Goal: Transaction & Acquisition: Obtain resource

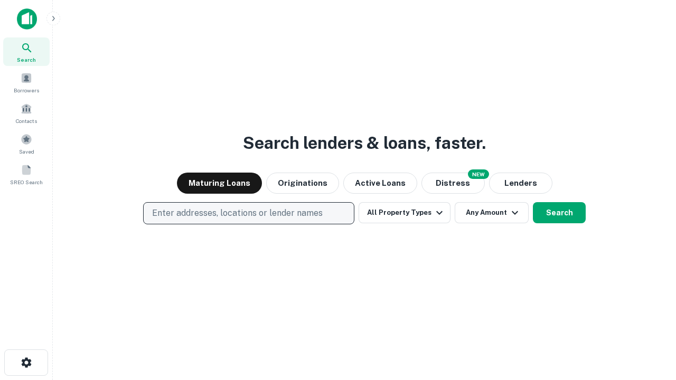
click at [248, 213] on p "Enter addresses, locations or lender names" at bounding box center [237, 213] width 170 height 13
type input "**********"
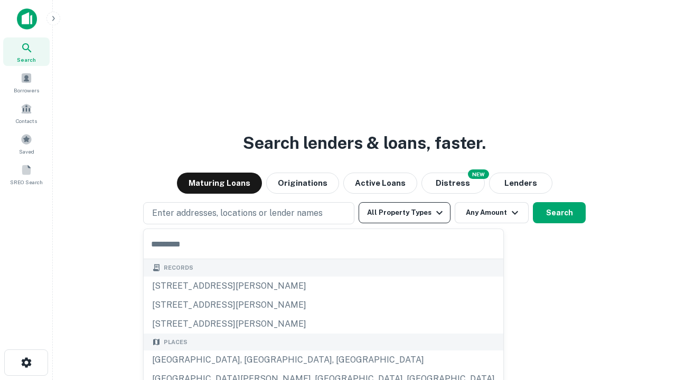
click at [404, 213] on button "All Property Types" at bounding box center [404, 212] width 92 height 21
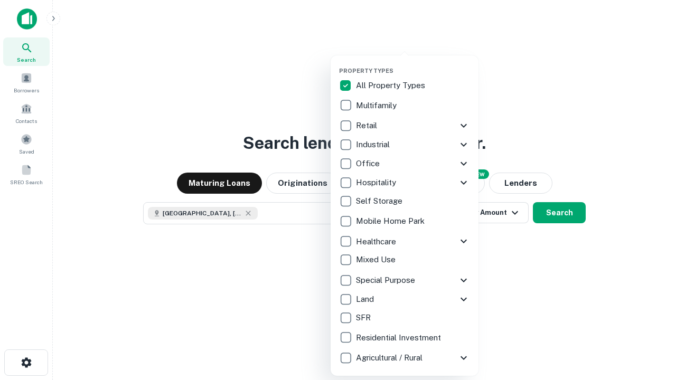
click at [413, 64] on button "button" at bounding box center [413, 64] width 148 height 1
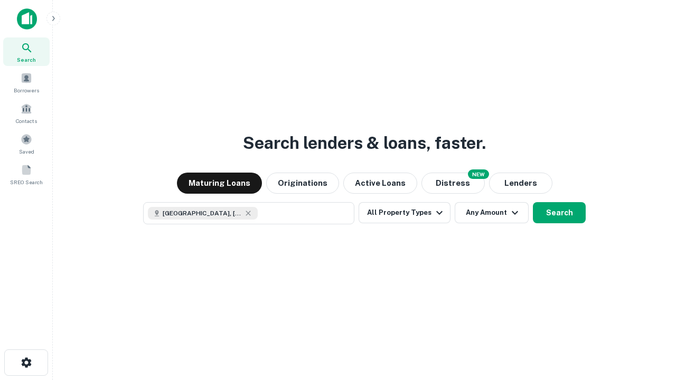
scroll to position [17, 0]
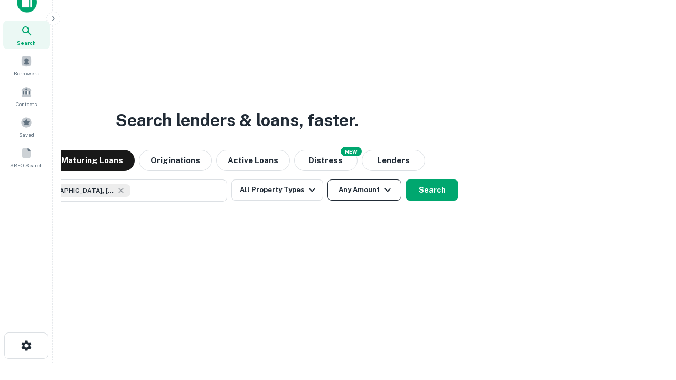
click at [327, 179] on button "Any Amount" at bounding box center [364, 189] width 74 height 21
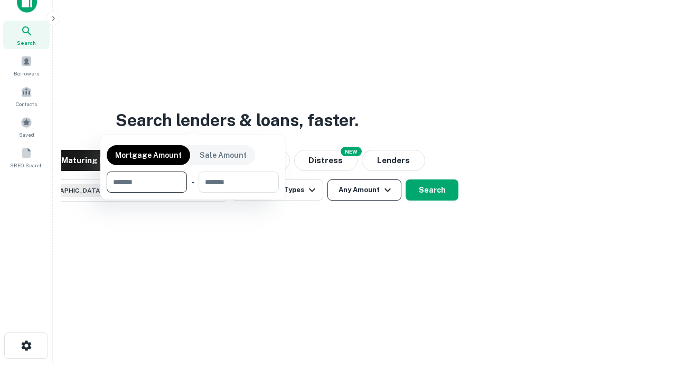
scroll to position [76, 299]
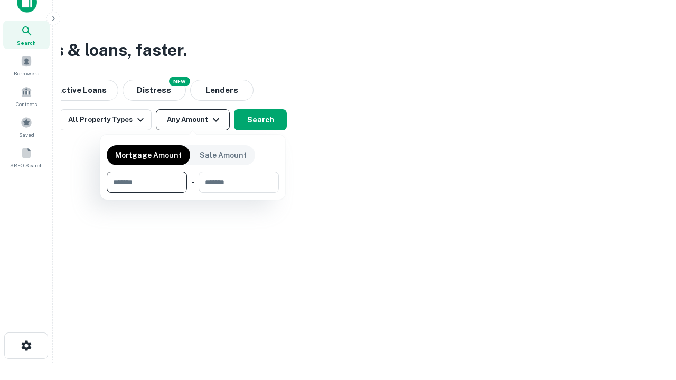
type input "*******"
click at [193, 193] on button "button" at bounding box center [193, 193] width 172 height 1
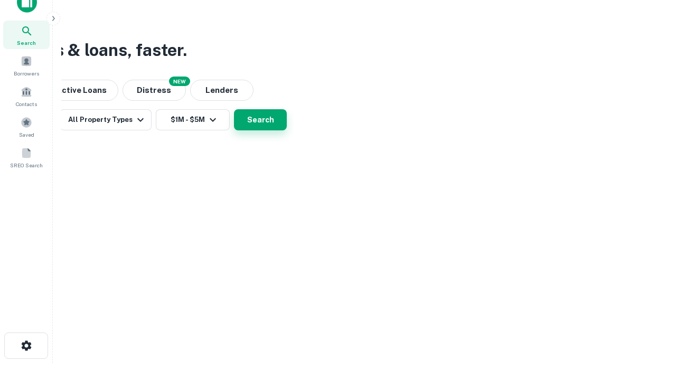
click at [287, 130] on button "Search" at bounding box center [260, 119] width 53 height 21
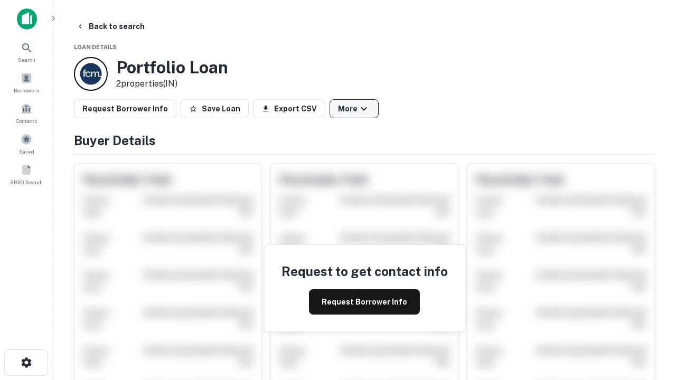
click at [354, 109] on button "More" at bounding box center [353, 108] width 49 height 19
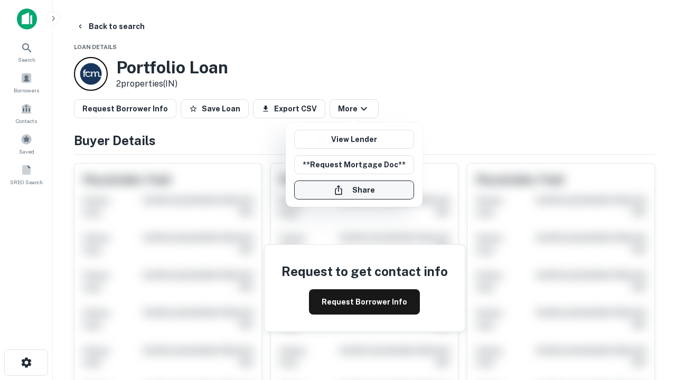
click at [354, 190] on button "Share" at bounding box center [354, 190] width 120 height 19
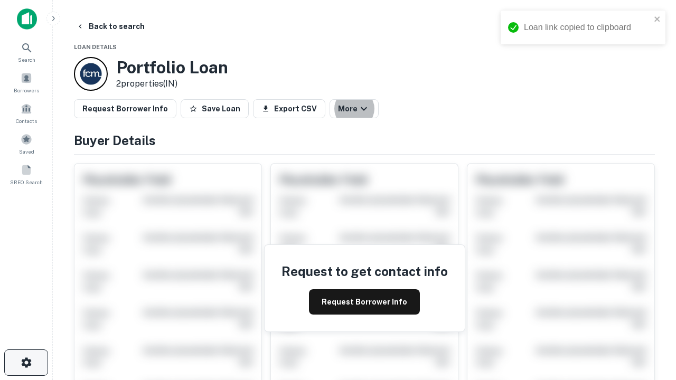
click at [26, 363] on icon "button" at bounding box center [26, 362] width 13 height 13
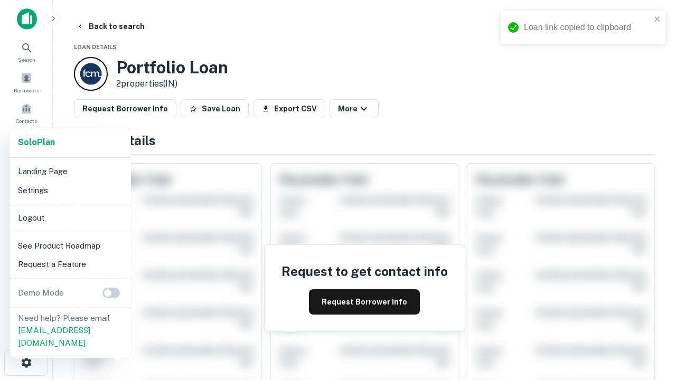
click at [70, 217] on li "Logout" at bounding box center [70, 217] width 113 height 19
